Goal: Information Seeking & Learning: Learn about a topic

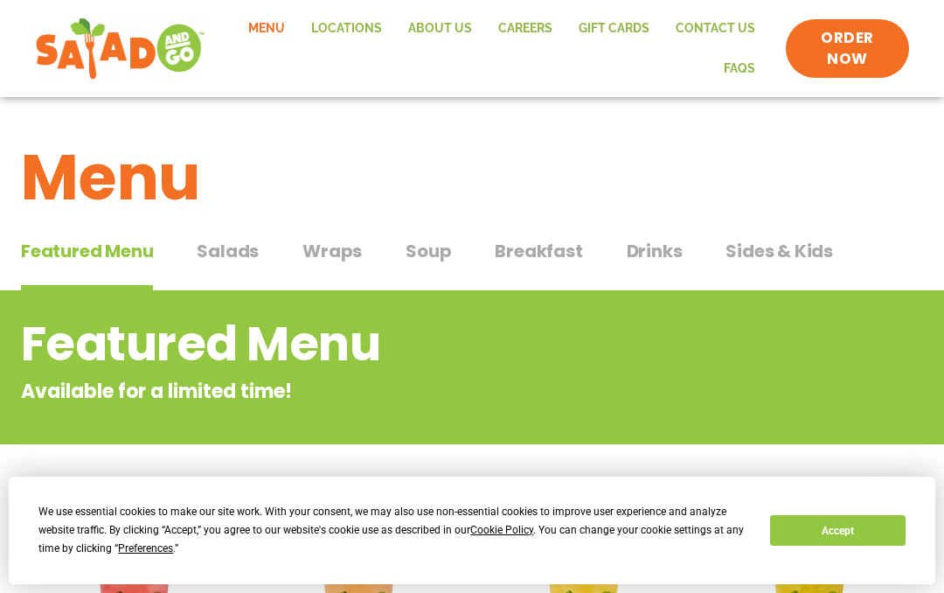
click at [549, 254] on span "Breakfast" at bounding box center [538, 251] width 87 height 26
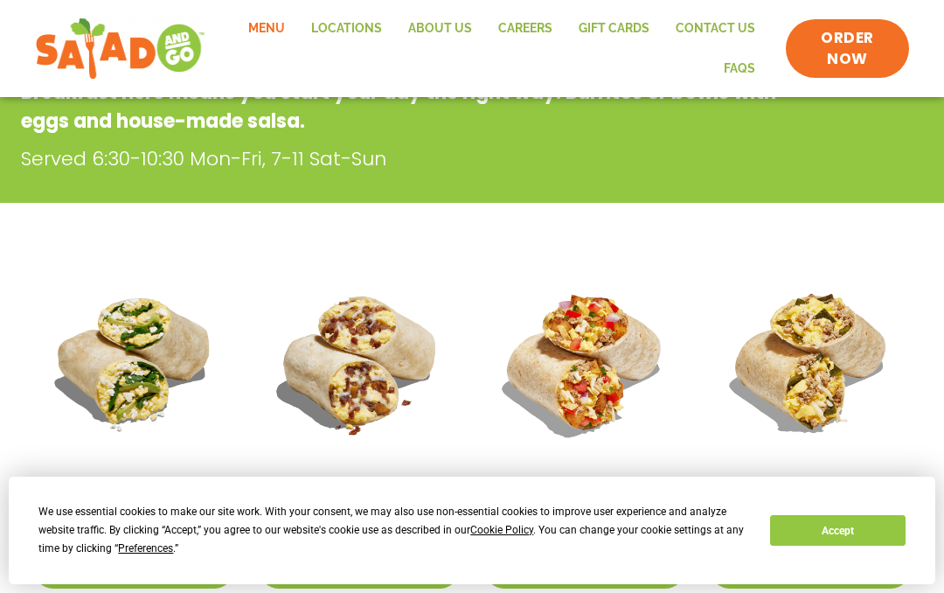
scroll to position [283, 0]
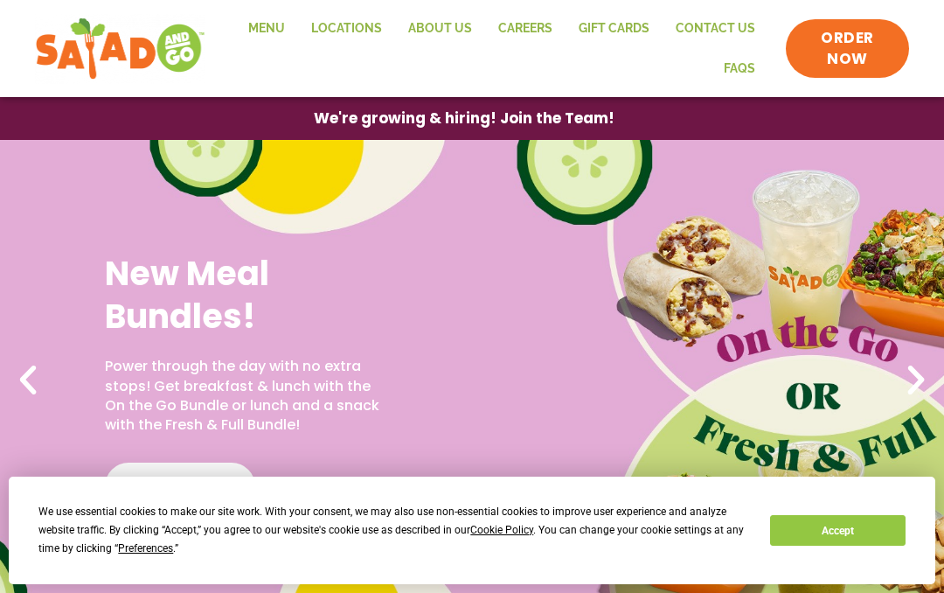
click at [286, 31] on link "Menu" at bounding box center [266, 29] width 63 height 40
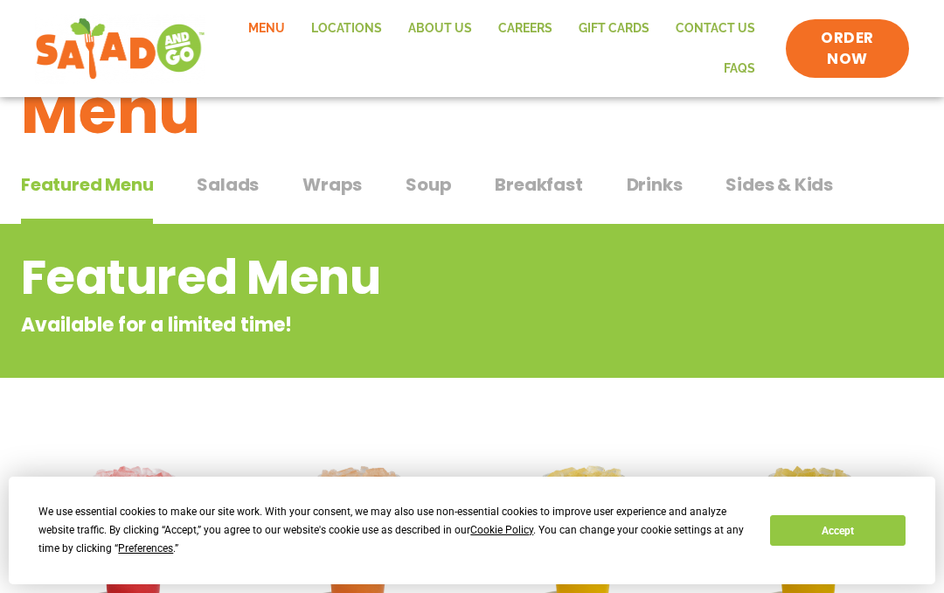
scroll to position [52, 0]
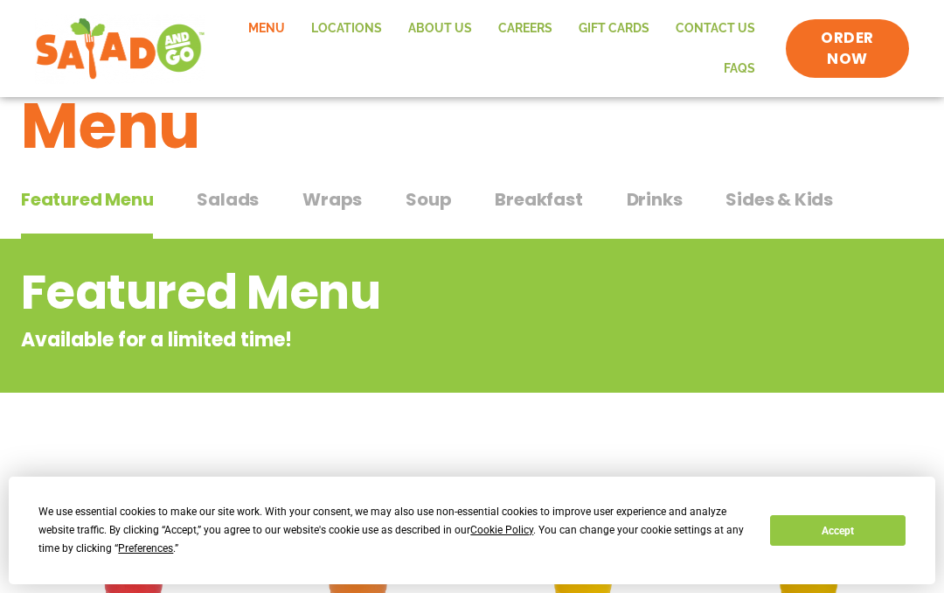
click at [536, 191] on span "Breakfast" at bounding box center [538, 199] width 87 height 26
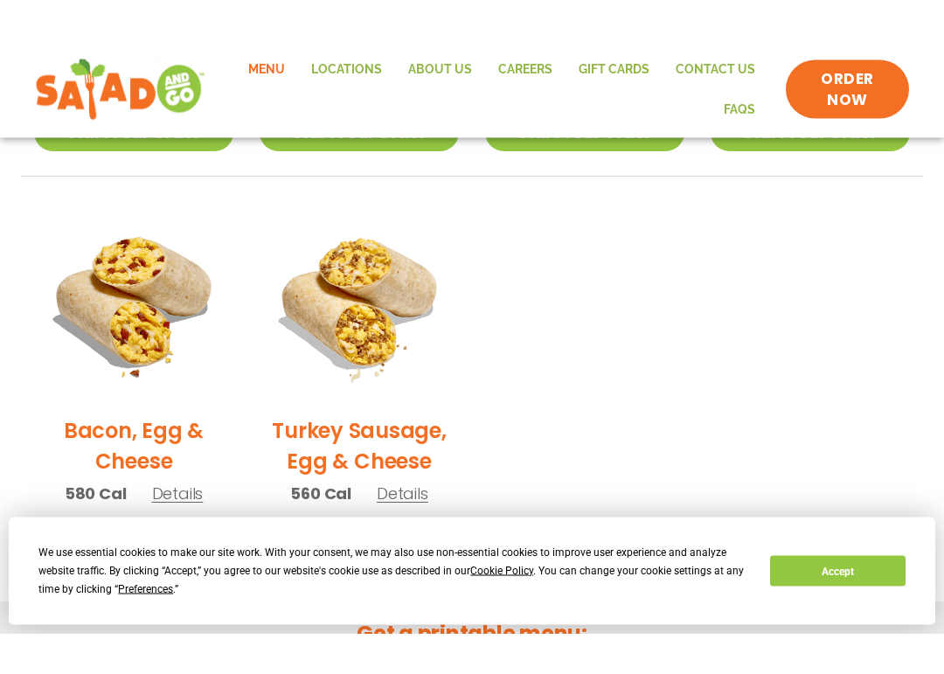
scroll to position [766, 0]
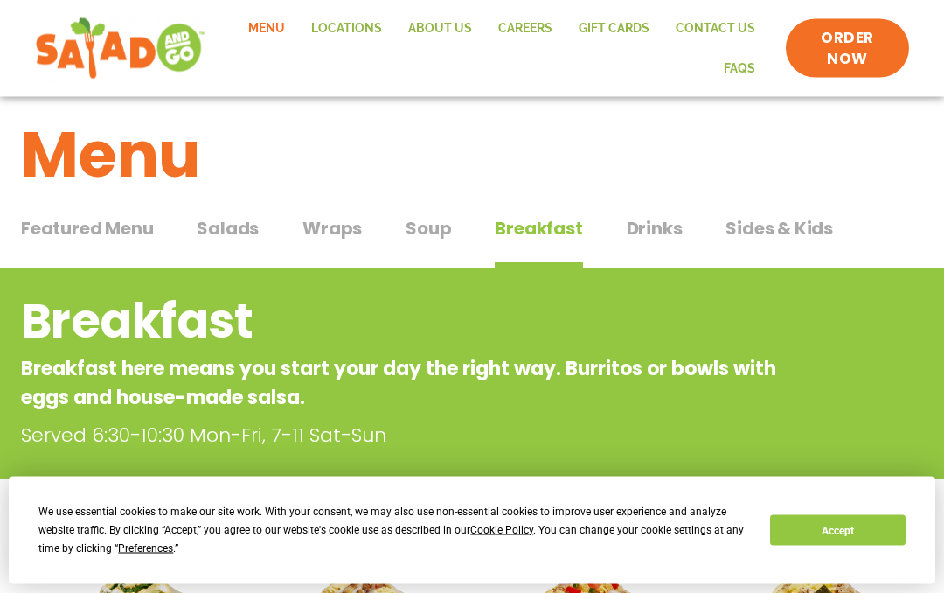
click at [343, 225] on span "Wraps" at bounding box center [331, 229] width 59 height 26
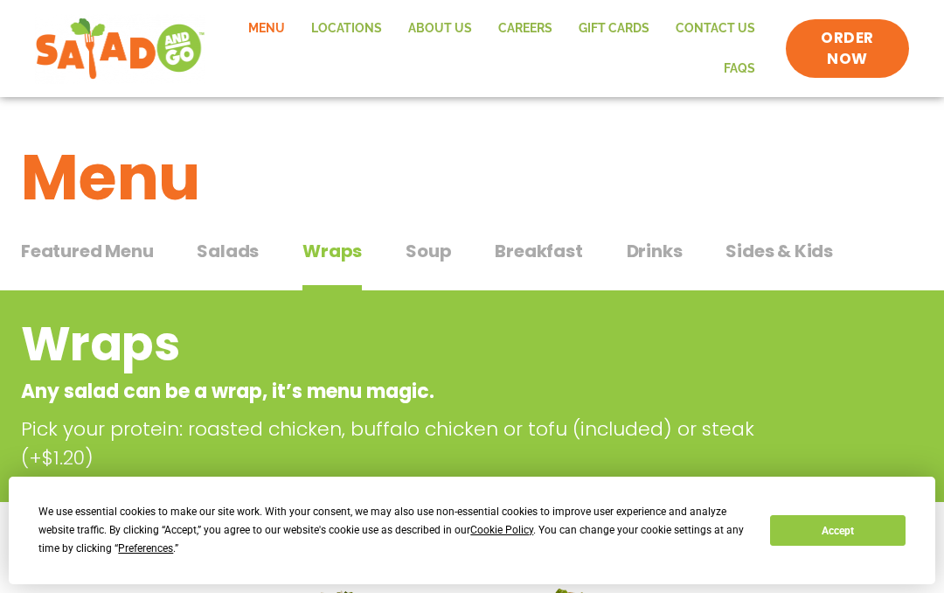
click at [238, 244] on span "Salads" at bounding box center [228, 251] width 62 height 26
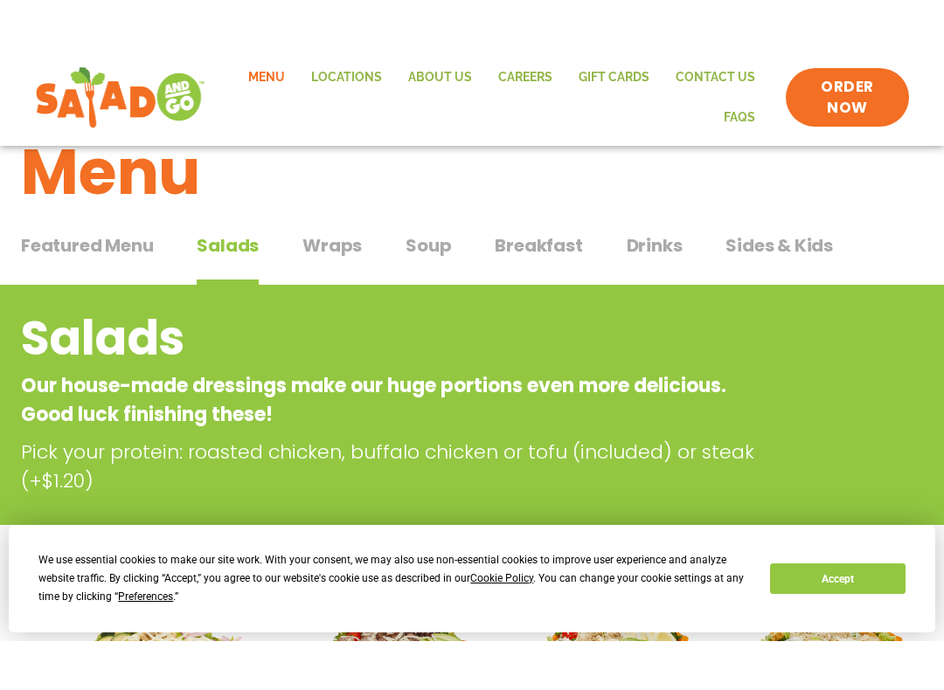
scroll to position [48, 0]
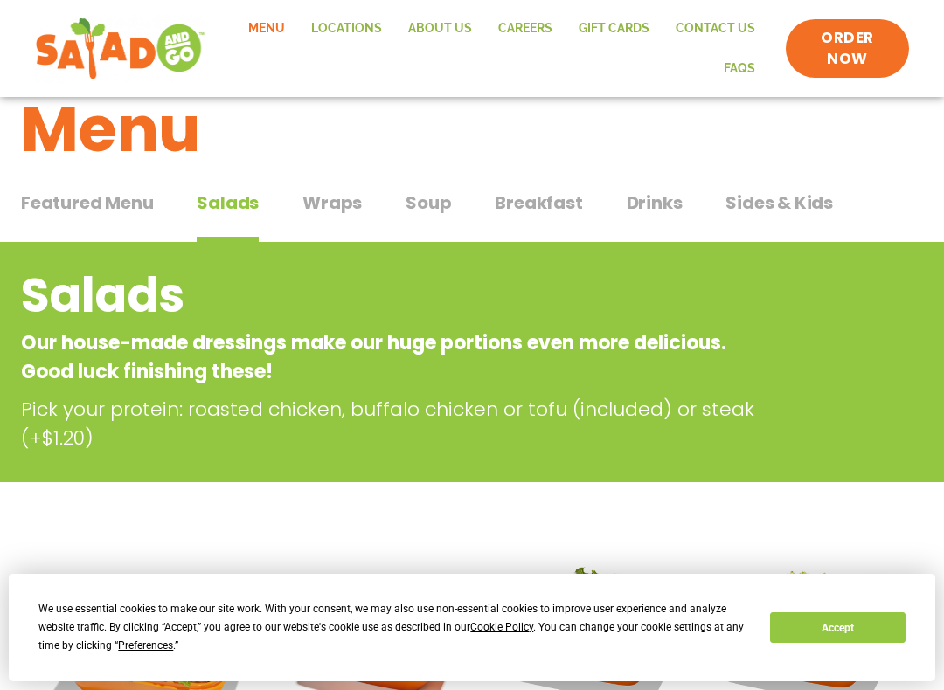
click at [653, 206] on span "Drinks" at bounding box center [655, 203] width 56 height 26
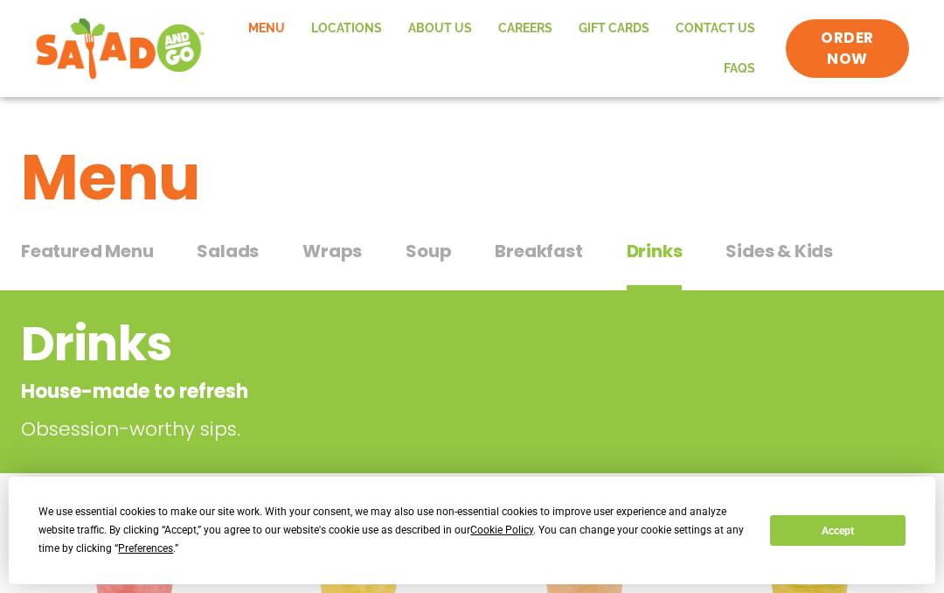
scroll to position [109, 0]
click at [837, 42] on span "ORDER NOW" at bounding box center [847, 49] width 88 height 42
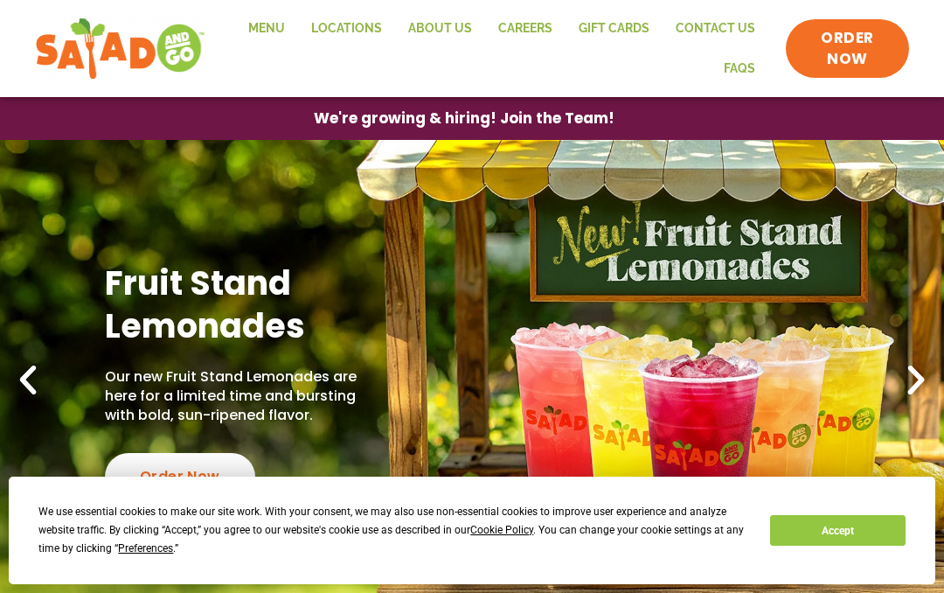
click at [282, 12] on link "Menu" at bounding box center [266, 29] width 63 height 40
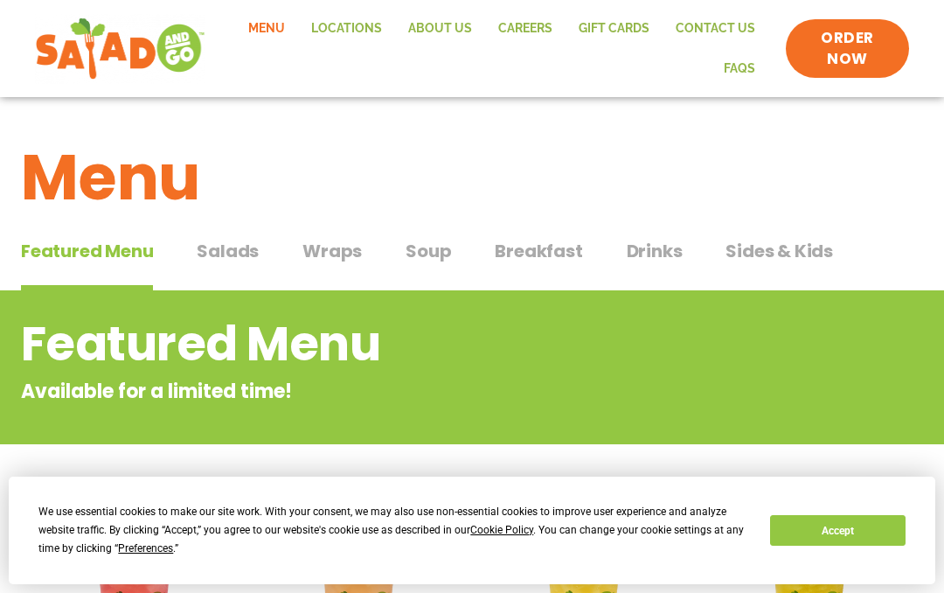
click at [323, 246] on span "Wraps" at bounding box center [331, 251] width 59 height 26
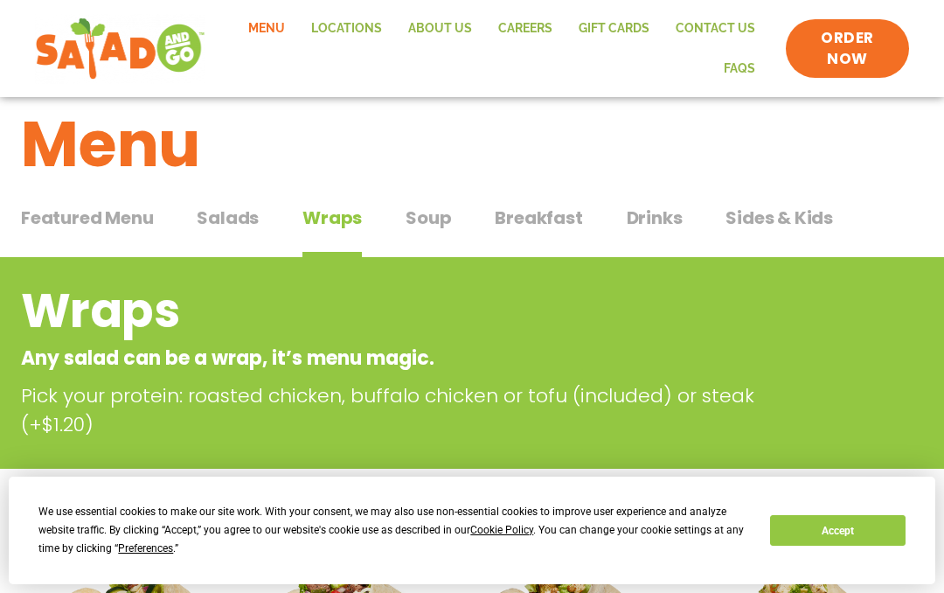
scroll to position [32, 0]
click at [416, 225] on span "Soup" at bounding box center [428, 218] width 45 height 26
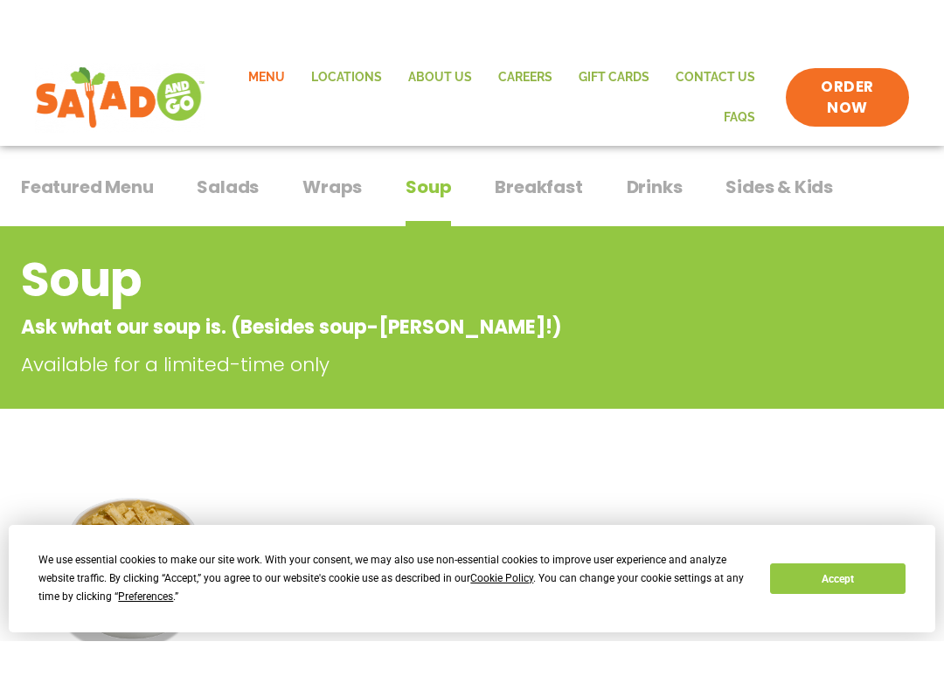
scroll to position [99, 0]
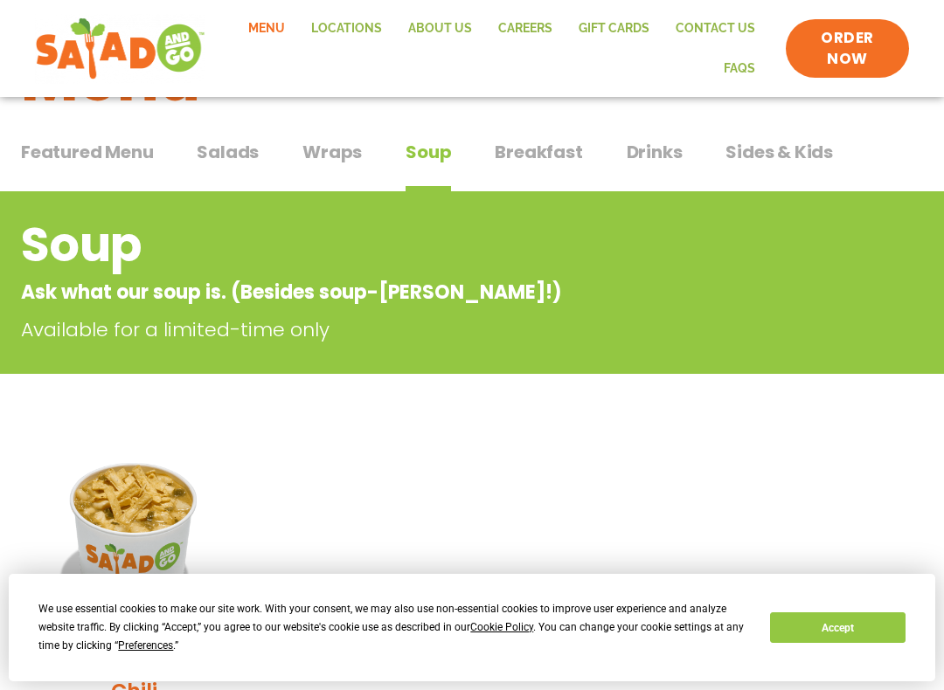
click at [95, 147] on span "Featured Menu" at bounding box center [87, 152] width 132 height 26
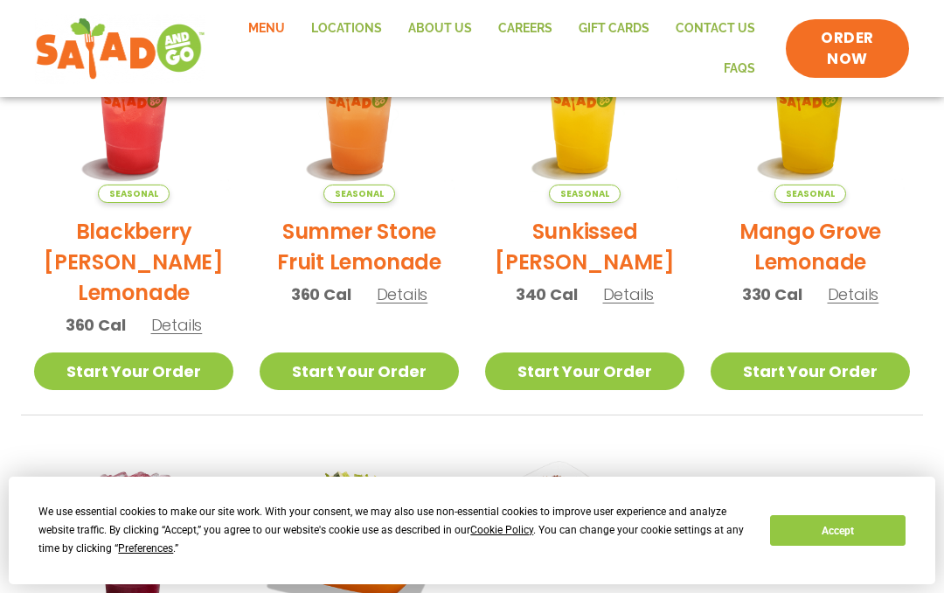
scroll to position [462, 0]
